Goal: Transaction & Acquisition: Purchase product/service

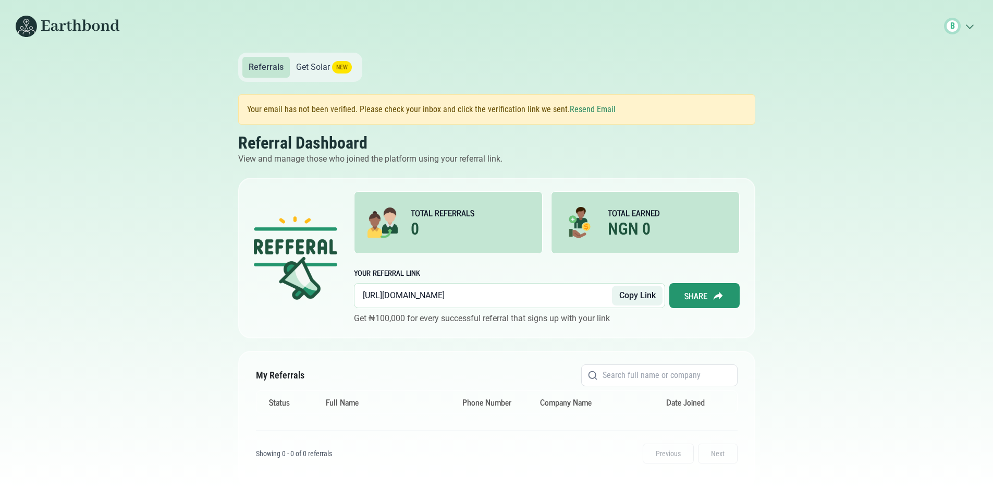
scroll to position [9, 0]
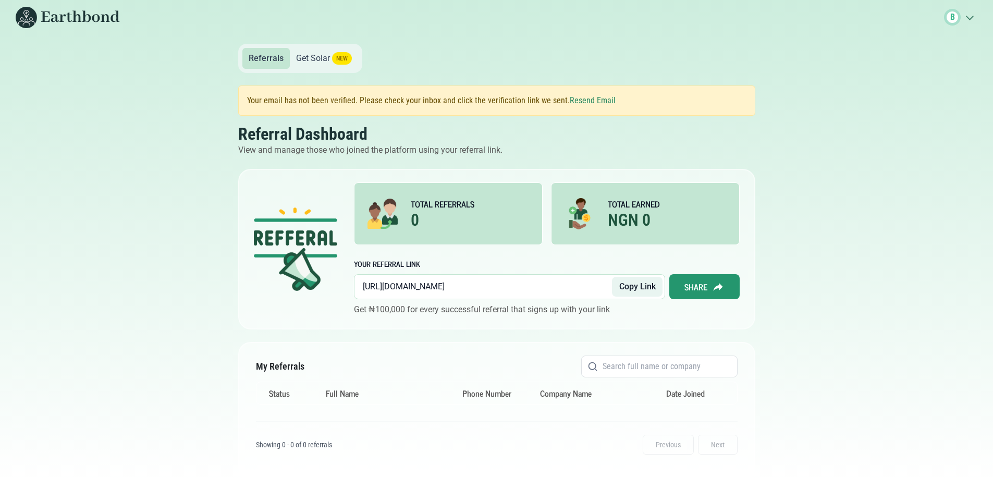
click at [311, 56] on link "Get Solar NEW" at bounding box center [324, 58] width 68 height 21
click at [198, 82] on body "B .cls-1{fill:none;stroke:#3c7b65;stroke-linecap:round;stroke-linejoin:round;st…" at bounding box center [496, 235] width 993 height 489
drag, startPoint x: 508, startPoint y: 285, endPoint x: 421, endPoint y: 283, distance: 86.5
click at [421, 283] on input "https://earthbond.co/referral/f182ceb6" at bounding box center [488, 287] width 250 height 20
click at [624, 286] on button "Copy Link" at bounding box center [637, 287] width 51 height 20
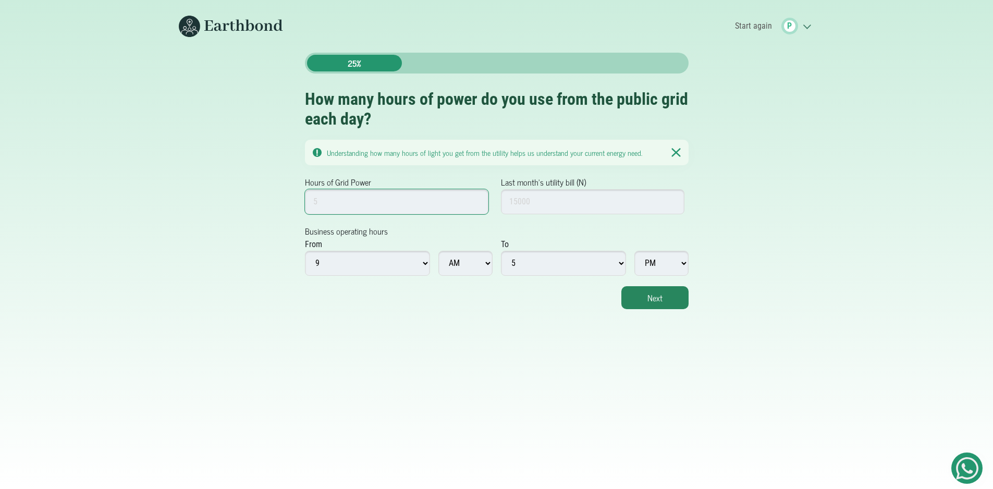
click at [403, 207] on input "Hours of Grid Power" at bounding box center [397, 201] width 184 height 25
click at [559, 204] on input "Last month's utility bill (N)" at bounding box center [593, 201] width 184 height 25
drag, startPoint x: 325, startPoint y: 202, endPoint x: 313, endPoint y: 201, distance: 12.0
click at [313, 201] on input "0" at bounding box center [397, 201] width 184 height 25
type input "16"
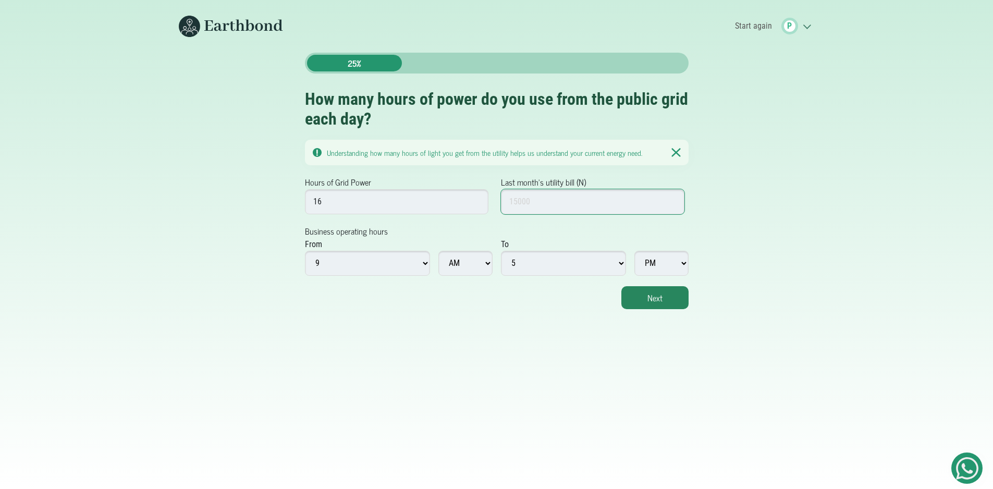
click at [554, 203] on input "Last month's utility bill (N)" at bounding box center [593, 201] width 184 height 25
type input "35000"
click at [655, 294] on button "Next" at bounding box center [654, 297] width 67 height 23
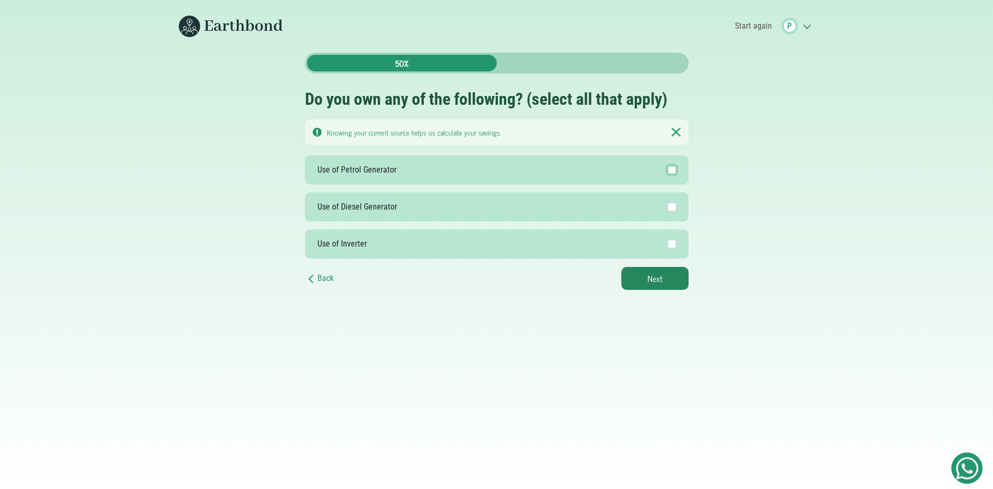
click at [674, 168] on input "Use of Petrol Generator" at bounding box center [672, 170] width 8 height 8
checkbox input "true"
click at [663, 276] on button "Next" at bounding box center [654, 278] width 67 height 23
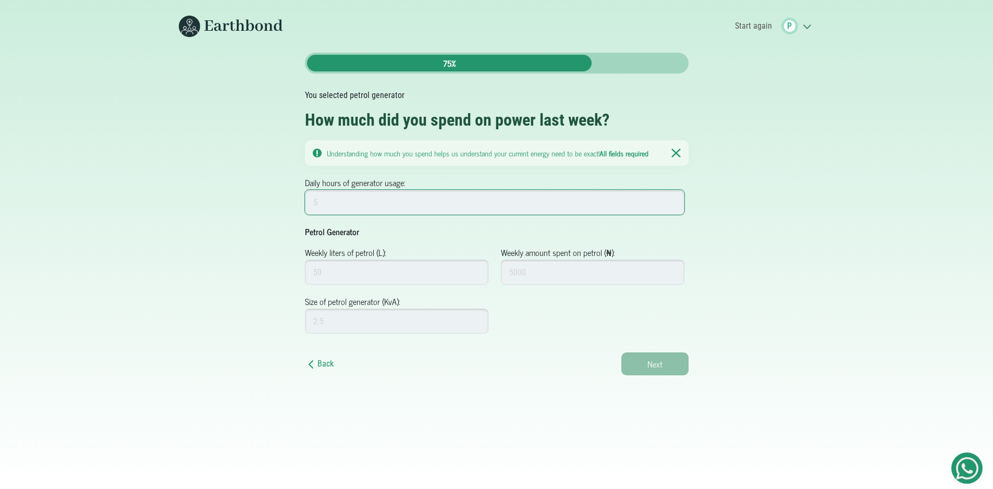
click at [523, 205] on input "Daily hours of generator usage:" at bounding box center [495, 202] width 380 height 25
type input "8"
click at [436, 270] on input "Weekly liters of petrol (L):" at bounding box center [397, 272] width 184 height 25
click at [549, 269] on input "Weekly amount spent on petrol (₦):" at bounding box center [593, 272] width 184 height 25
drag, startPoint x: 332, startPoint y: 270, endPoint x: 302, endPoint y: 272, distance: 30.3
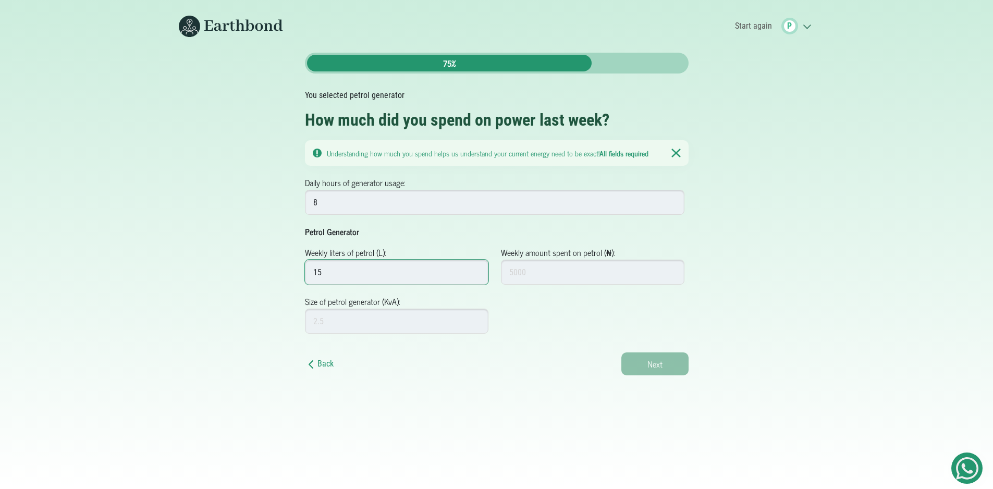
click at [302, 272] on div "Back 75% You selected petrol generator How much did you spend on power last wee…" at bounding box center [497, 214] width 396 height 323
type input "30"
click at [529, 270] on input "Weekly amount spent on petrol (₦):" at bounding box center [593, 272] width 184 height 25
type input "45000"
click at [417, 323] on input "Size of petrol generator (KvA):" at bounding box center [397, 321] width 184 height 25
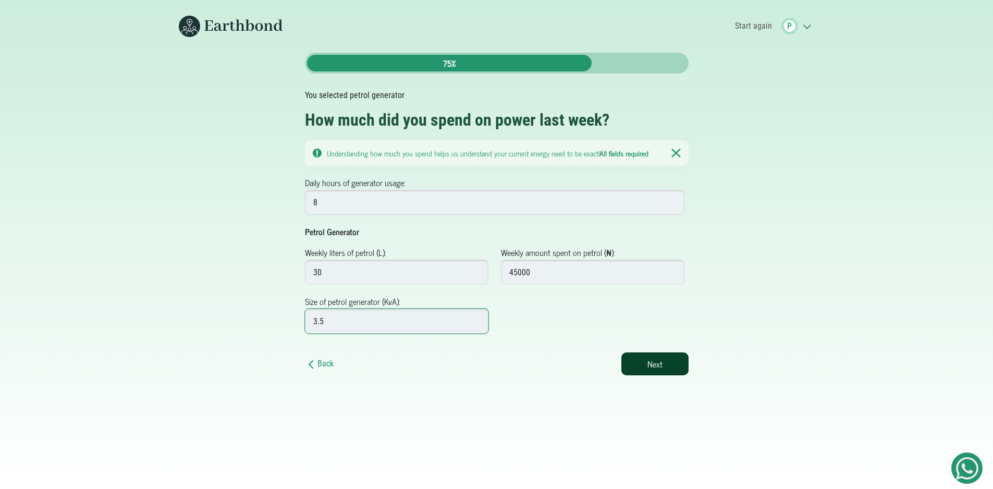
type input "3.5"
click at [640, 361] on button "Next" at bounding box center [654, 363] width 67 height 23
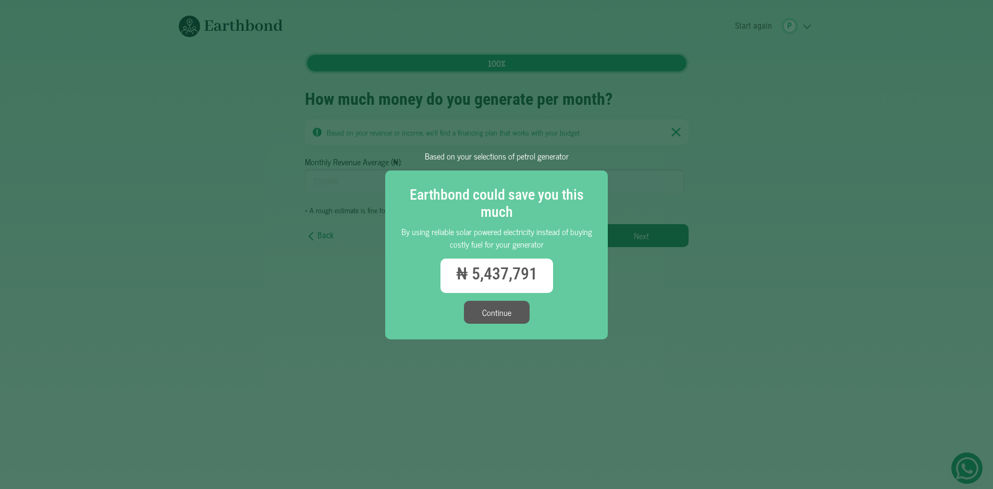
click at [483, 314] on button "Continue" at bounding box center [497, 312] width 66 height 23
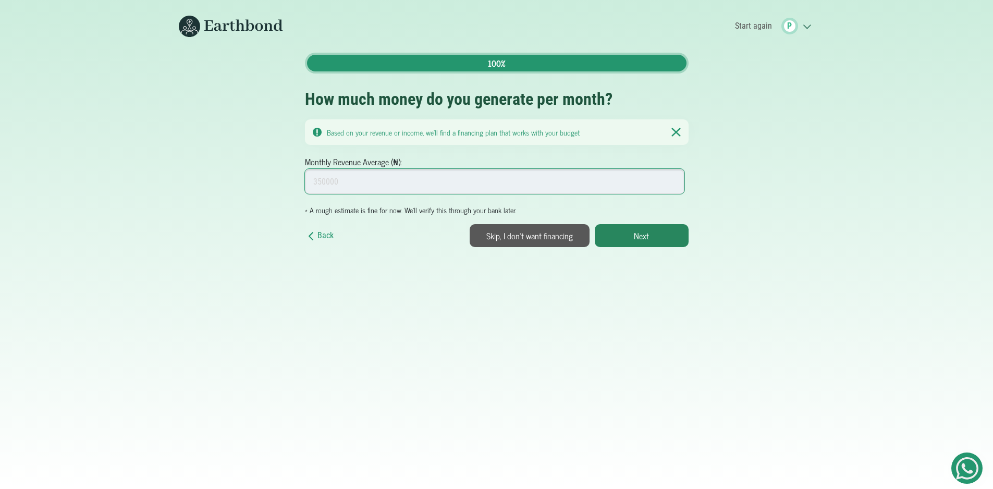
click at [445, 184] on input "Monthly Revenue Average (₦):" at bounding box center [495, 181] width 380 height 25
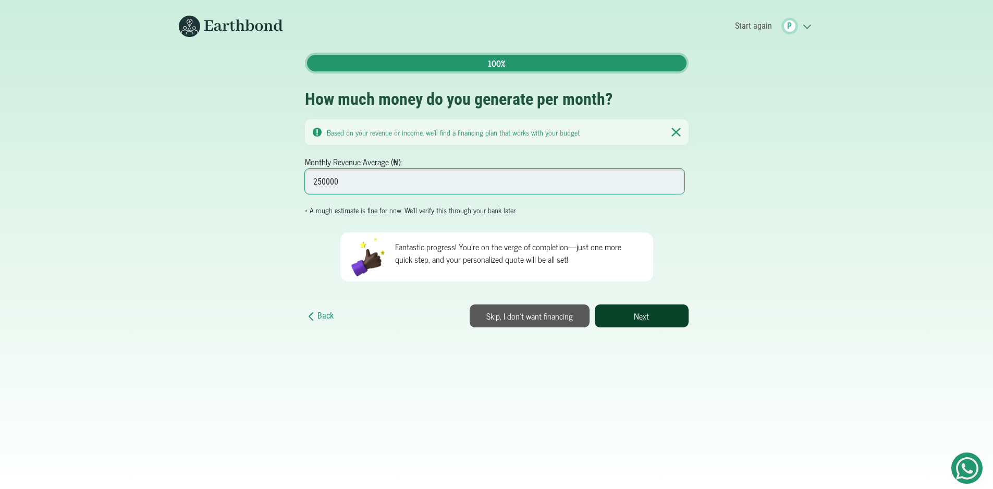
type input "250000"
click at [640, 314] on button "Next" at bounding box center [642, 315] width 94 height 23
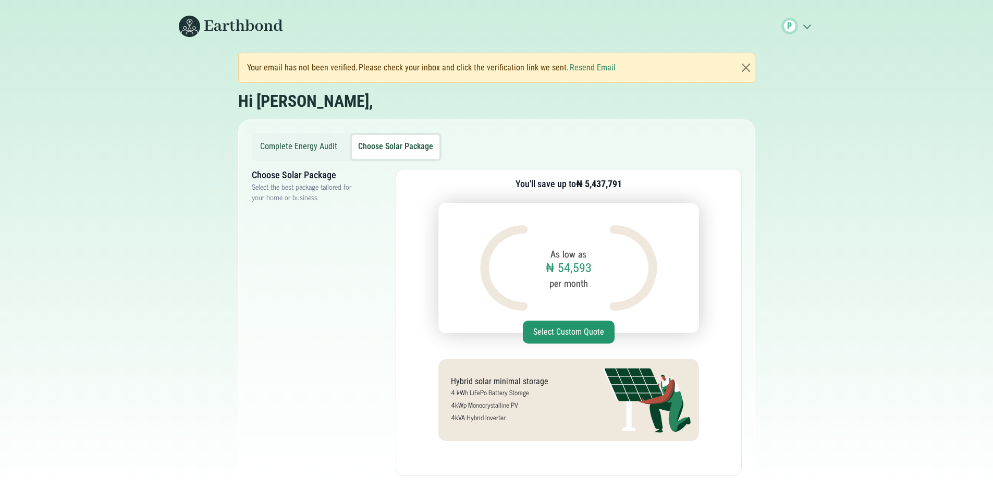
click at [376, 147] on button "Choose Solar Package" at bounding box center [396, 147] width 88 height 24
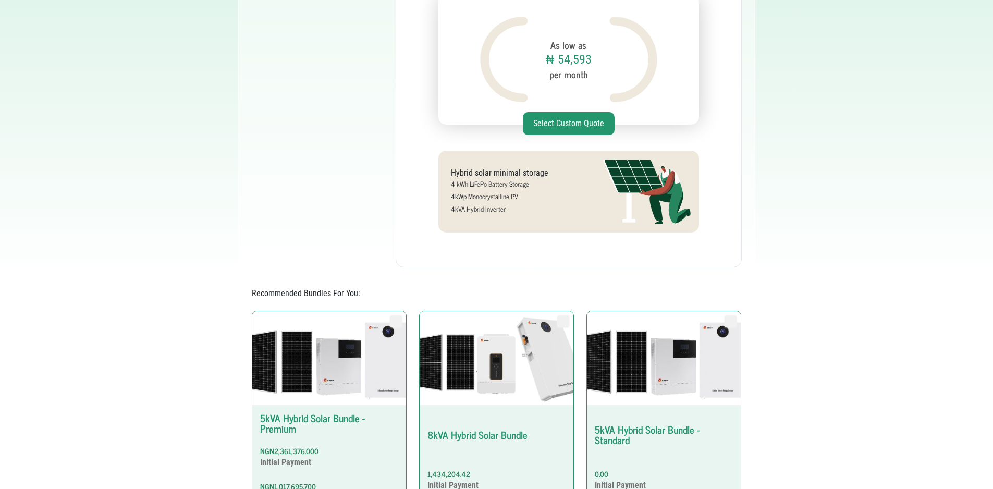
scroll to position [350, 0]
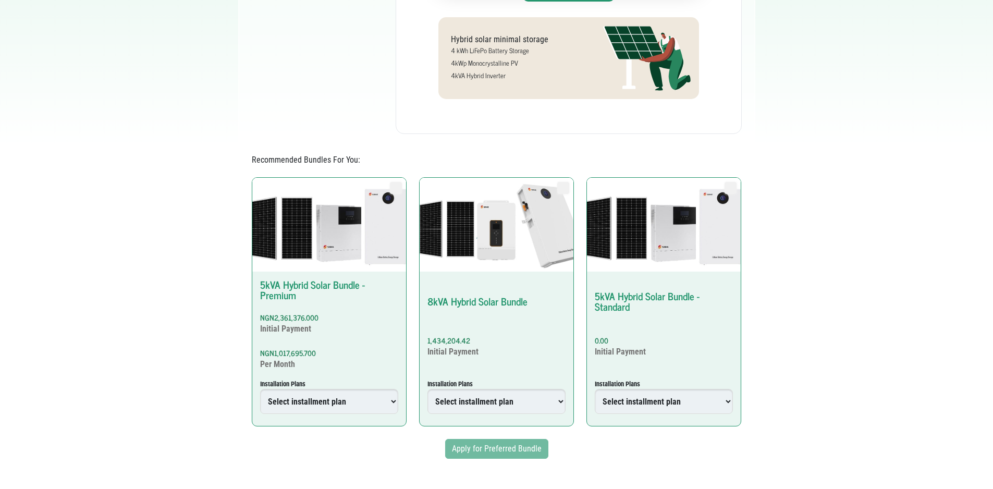
click at [390, 396] on select "Select installment plan 6 Months Plan 12 Months Plan 18 Months Plan 24 Months P…" at bounding box center [329, 401] width 138 height 25
click at [357, 391] on select "Select installment plan 6 Months Plan 12 Months Plan 18 Months Plan 24 Months P…" at bounding box center [329, 401] width 138 height 25
select select "4739067000004845364"
radio input "true"
click at [260, 389] on select "Select installment plan 6 Months Plan 12 Months Plan 18 Months Plan 24 Months P…" at bounding box center [329, 401] width 138 height 25
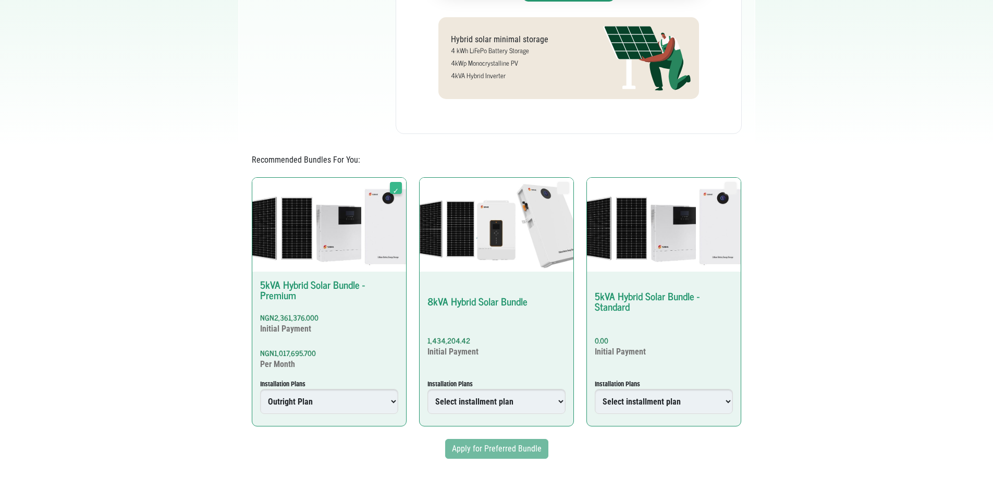
type input "4739067000004845364"
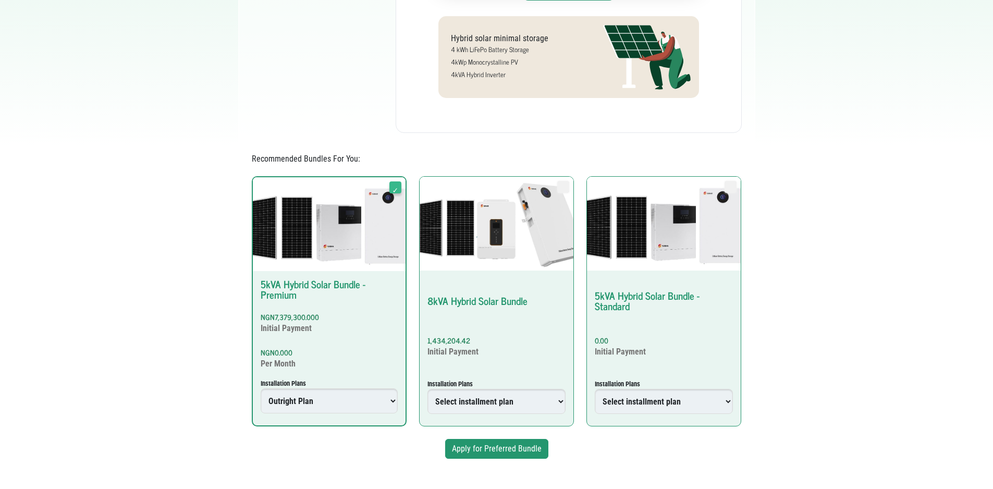
click at [311, 393] on select "Select installment plan 6 Months Plan 12 Months Plan 18 Months Plan 24 Months P…" at bounding box center [329, 400] width 137 height 25
select select "4739067000004845354"
click at [261, 388] on select "Select installment plan 6 Months Plan 12 Months Plan 18 Months Plan 24 Months P…" at bounding box center [329, 400] width 137 height 25
type input "4739067000004845354"
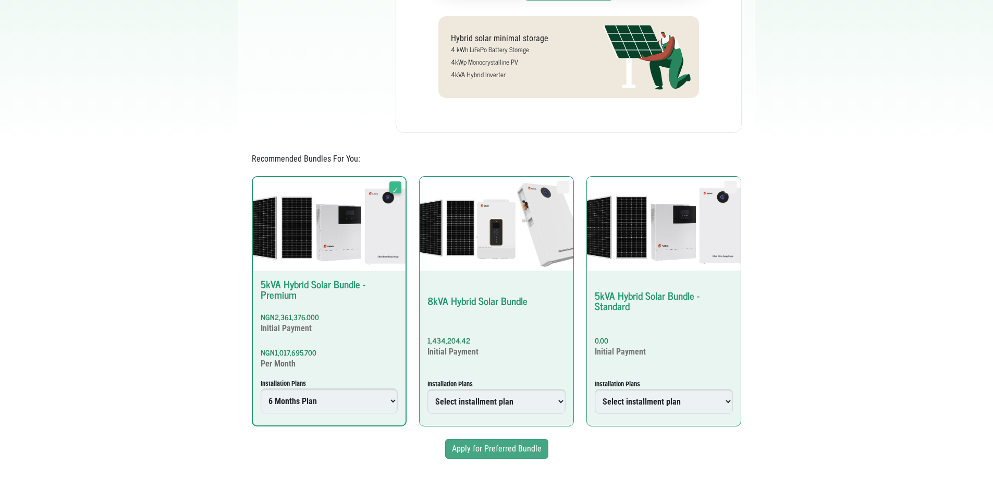
click at [483, 446] on button "Apply for Preferred Bundle" at bounding box center [496, 449] width 103 height 20
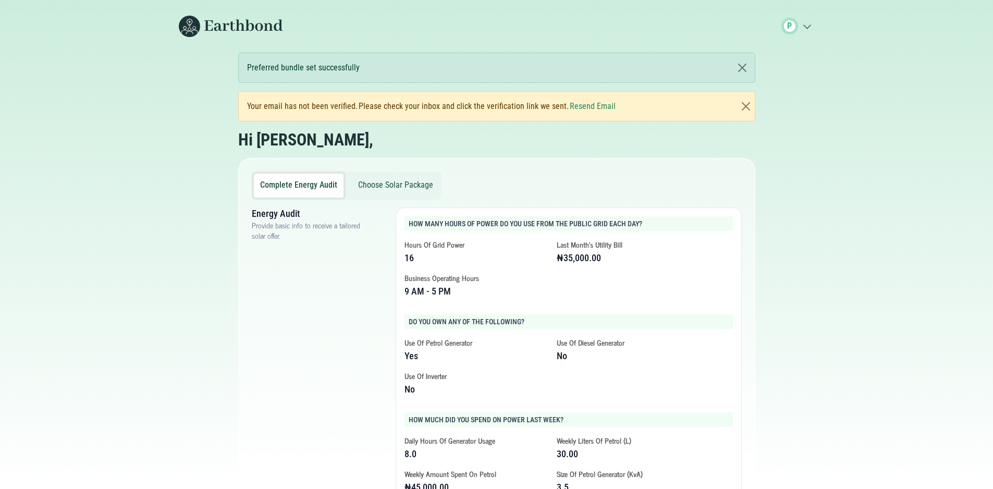
click at [391, 188] on button "Choose Solar Package" at bounding box center [396, 186] width 88 height 24
